Goal: Task Accomplishment & Management: Manage account settings

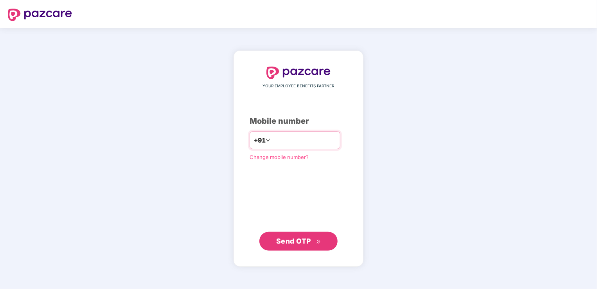
type input "**********"
click at [310, 241] on span "Send OTP" at bounding box center [293, 241] width 35 height 8
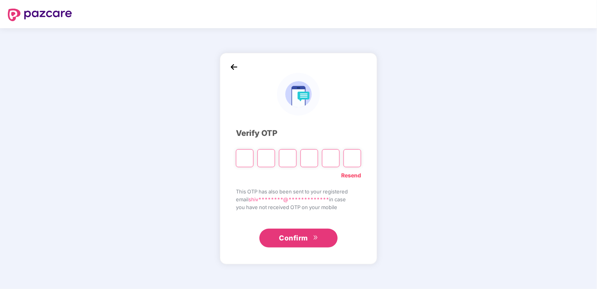
type input "*"
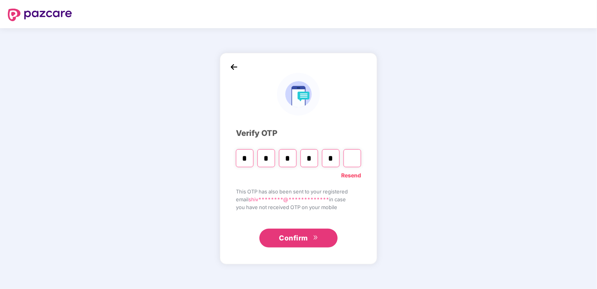
type input "*"
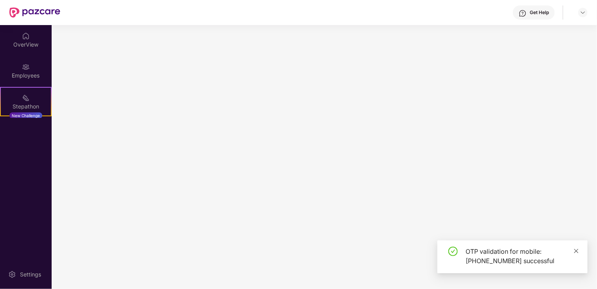
click at [579, 251] on icon "close" at bounding box center [575, 250] width 5 height 5
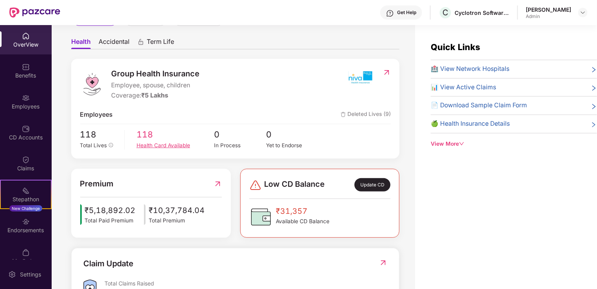
scroll to position [78, 0]
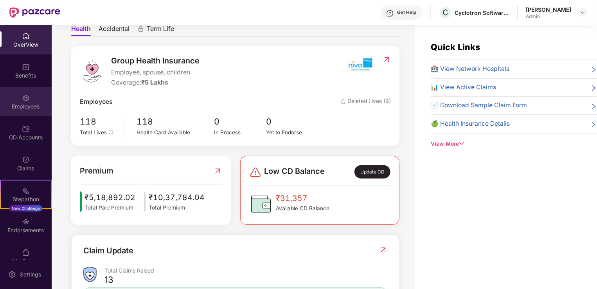
click at [8, 104] on div "Employees" at bounding box center [26, 106] width 52 height 8
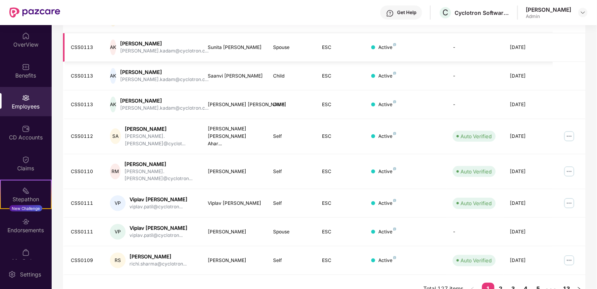
scroll to position [0, 0]
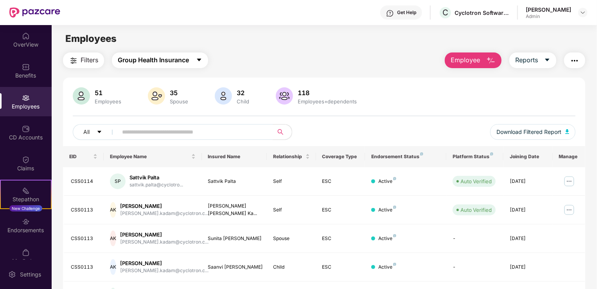
click at [169, 65] on button "Group Health Insurance" at bounding box center [160, 60] width 96 height 16
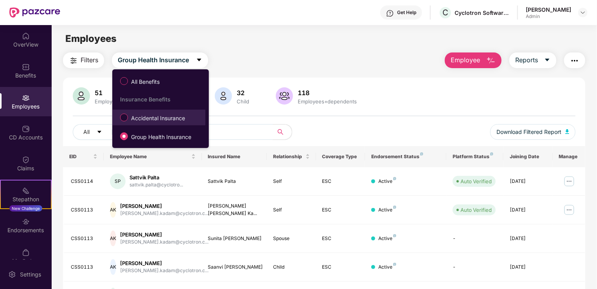
click at [143, 118] on span "Accidental Insurance" at bounding box center [158, 118] width 60 height 9
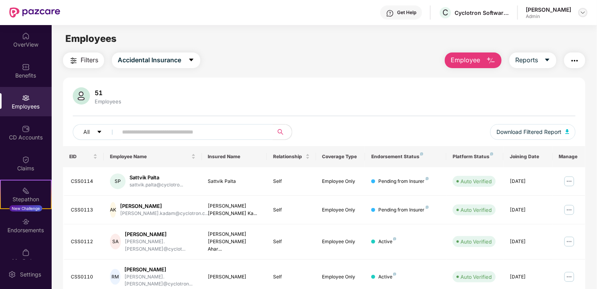
click at [583, 15] on img at bounding box center [583, 12] width 6 height 6
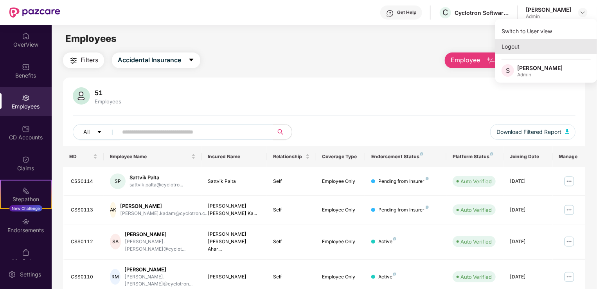
click at [524, 52] on div "Logout" at bounding box center [546, 46] width 102 height 15
